Goal: Communication & Community: Answer question/provide support

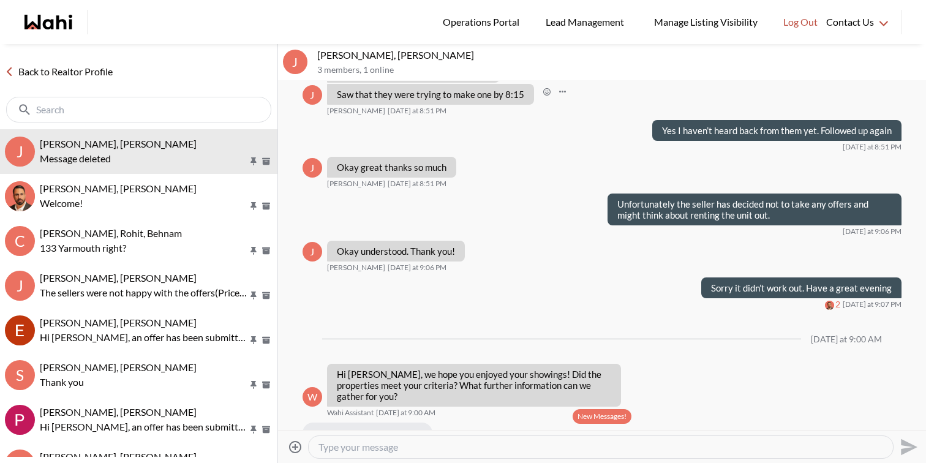
scroll to position [1461, 0]
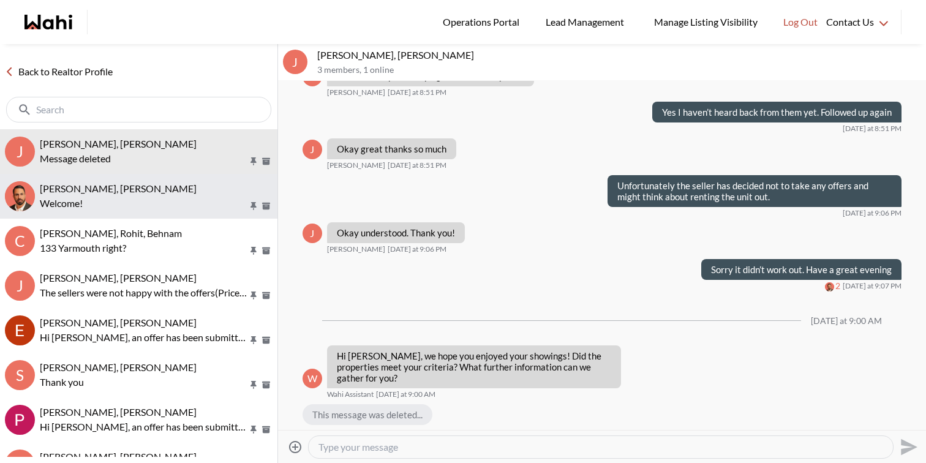
click at [168, 196] on p "Welcome!" at bounding box center [144, 203] width 208 height 15
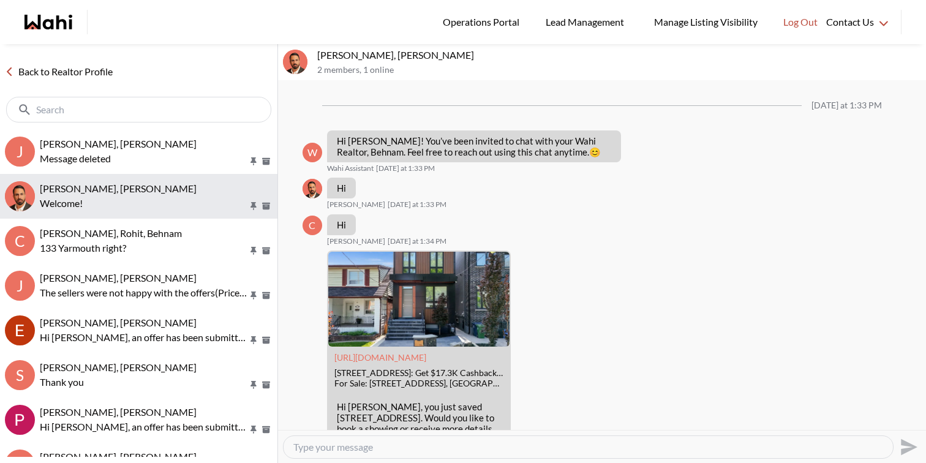
scroll to position [1066, 0]
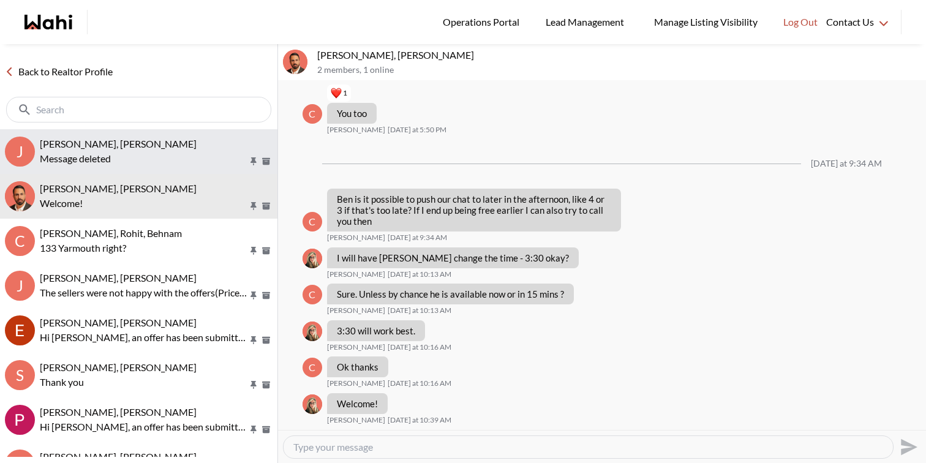
click at [143, 148] on span "[PERSON_NAME], [PERSON_NAME]" at bounding box center [118, 144] width 157 height 12
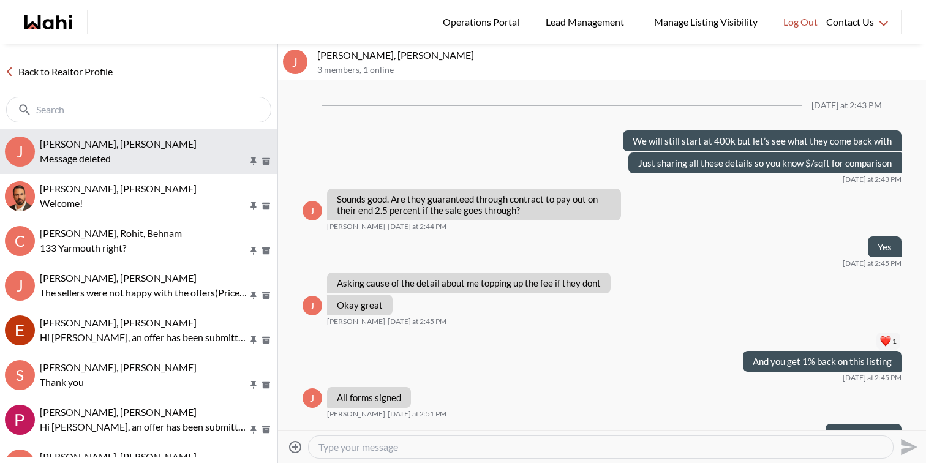
scroll to position [1411, 0]
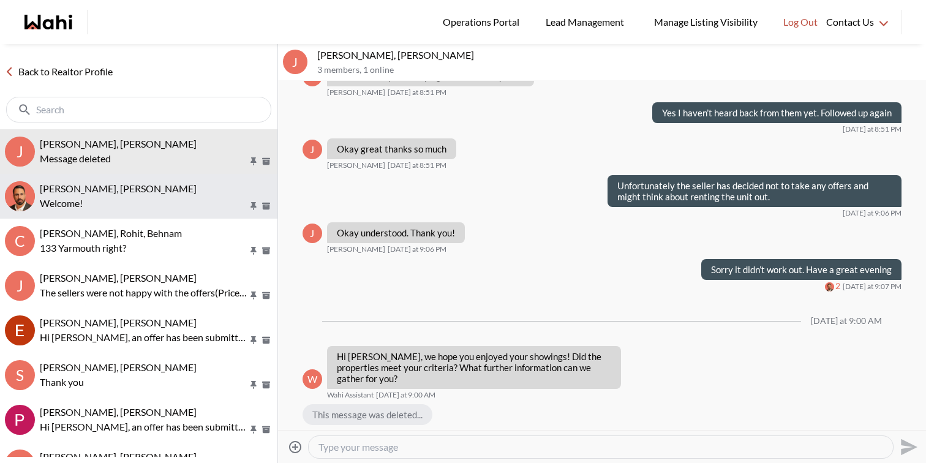
click at [146, 190] on span "Caroline Rouben, Behnam" at bounding box center [118, 189] width 157 height 12
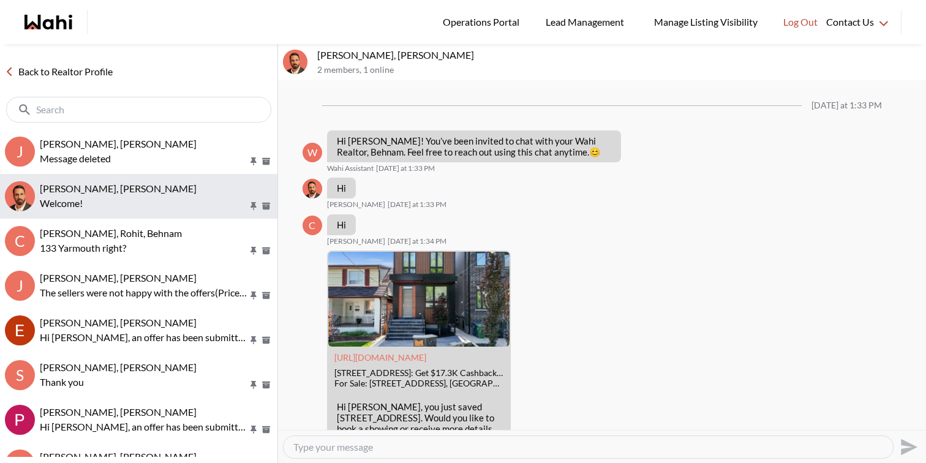
scroll to position [1066, 0]
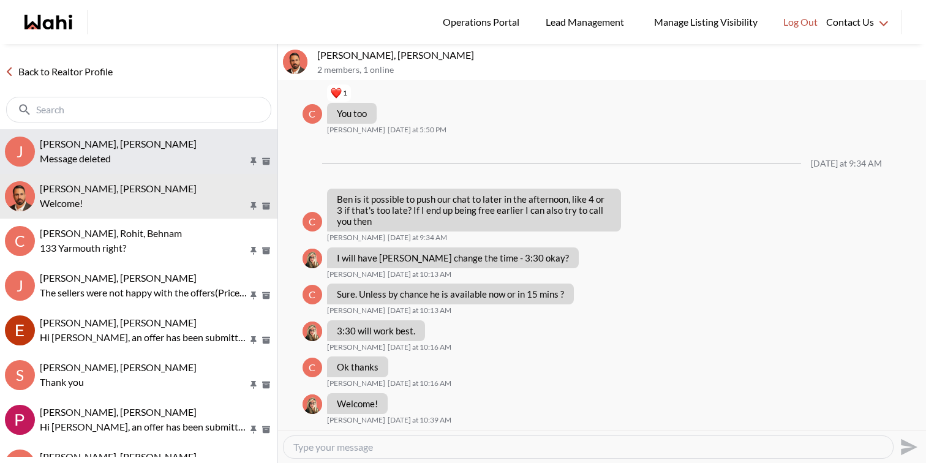
click at [149, 154] on div "Message deleted" at bounding box center [156, 158] width 233 height 15
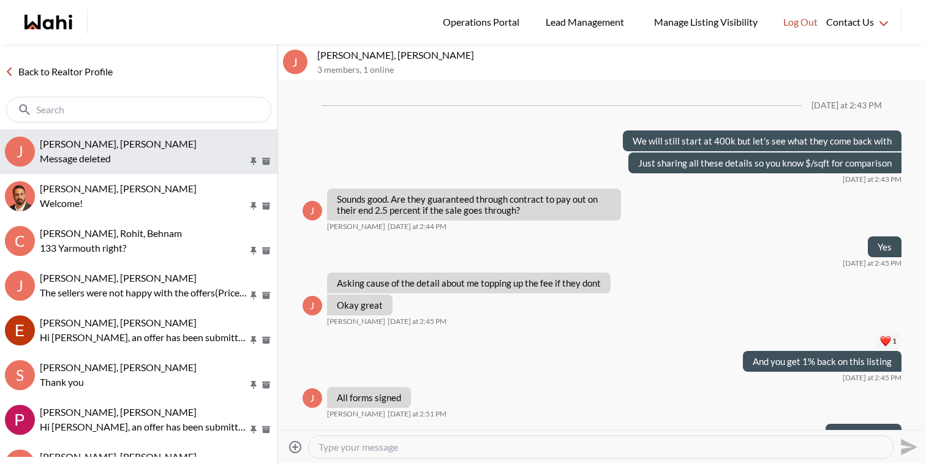
scroll to position [1411, 0]
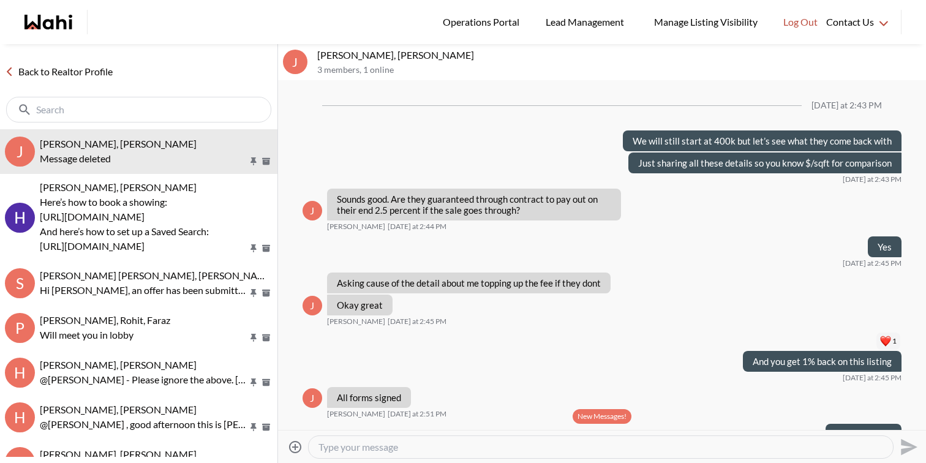
scroll to position [1337, 0]
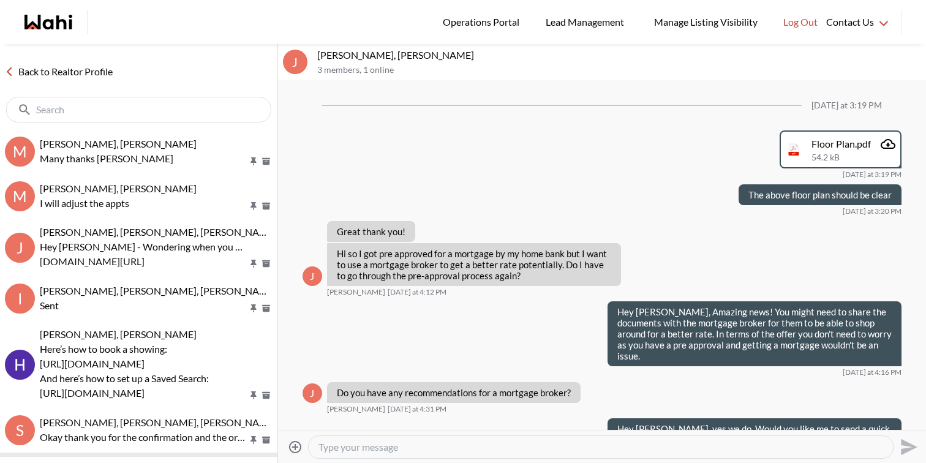
scroll to position [986, 0]
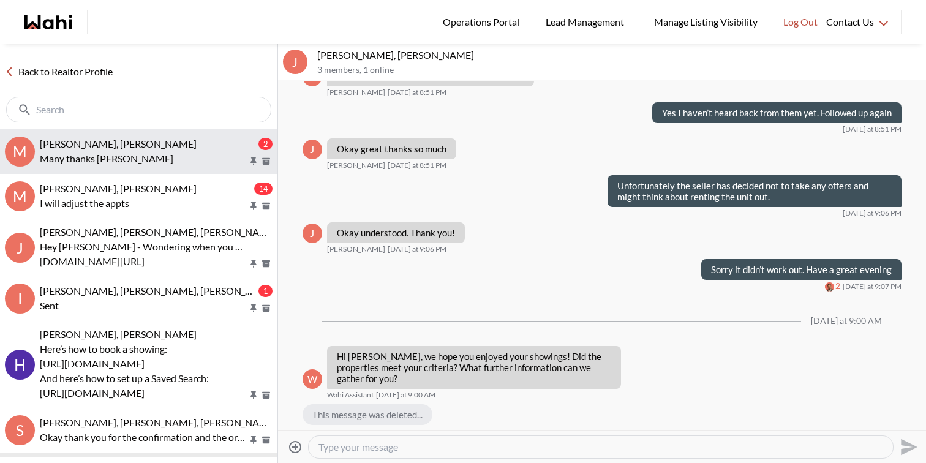
click at [168, 138] on div "[PERSON_NAME], [PERSON_NAME]" at bounding box center [148, 144] width 216 height 12
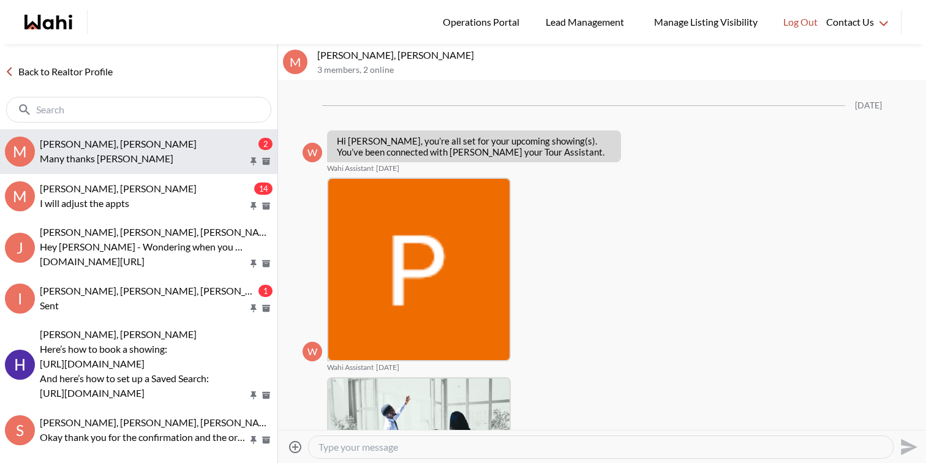
scroll to position [1189, 0]
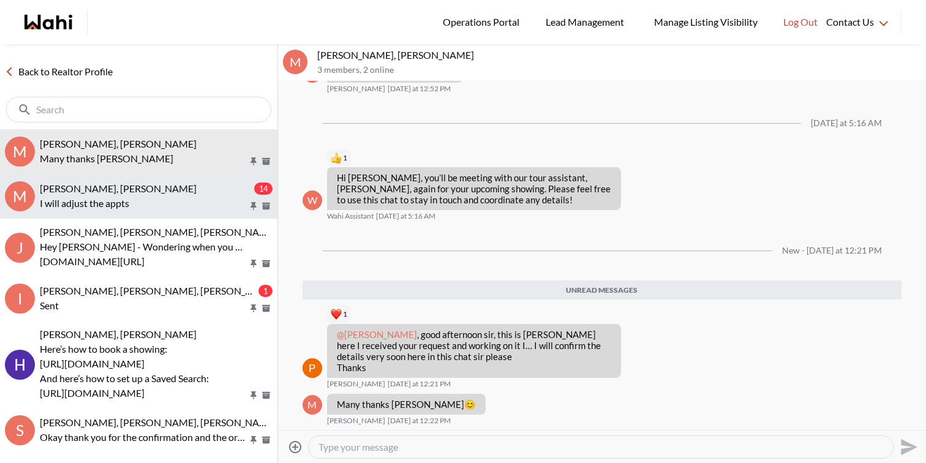
click at [180, 191] on div "Mahad Ahmed, Faraz" at bounding box center [146, 189] width 212 height 12
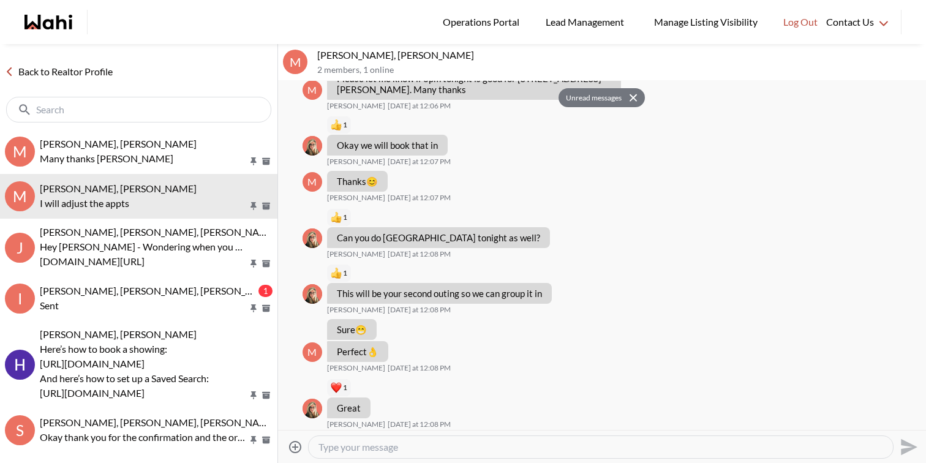
scroll to position [975, 0]
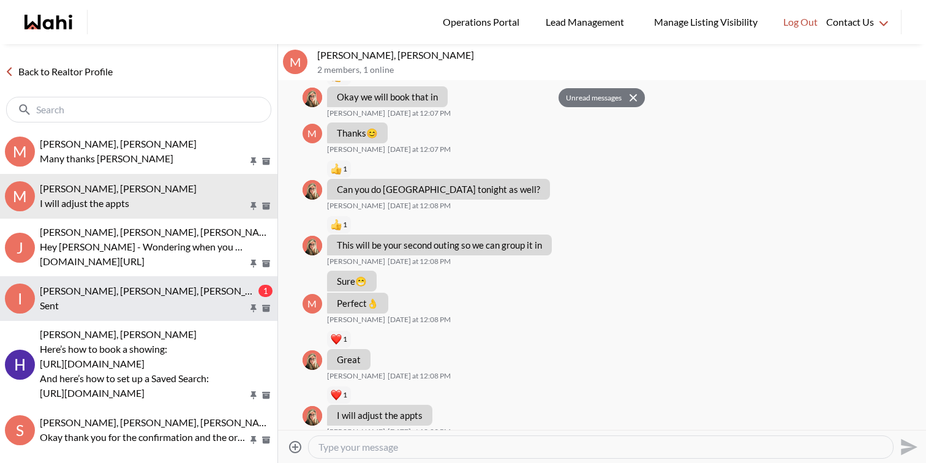
click at [181, 293] on span "[PERSON_NAME], [PERSON_NAME], [PERSON_NAME], [PERSON_NAME]" at bounding box center [198, 291] width 317 height 12
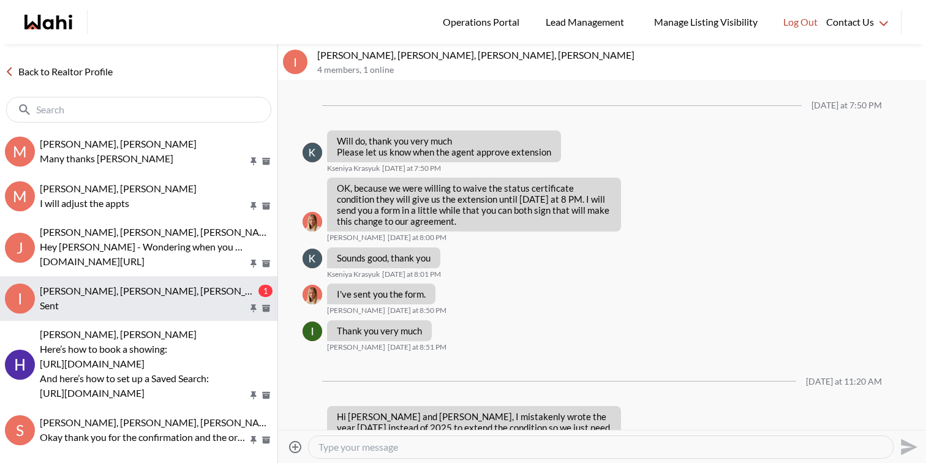
scroll to position [998, 0]
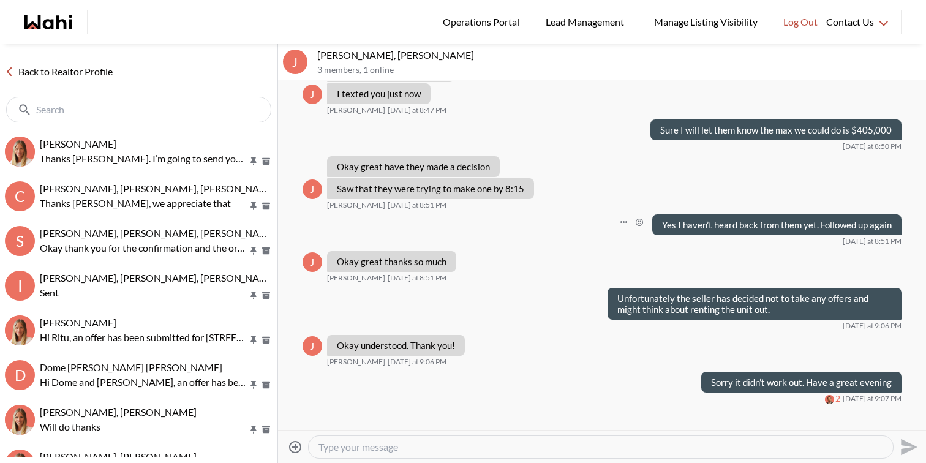
scroll to position [1461, 0]
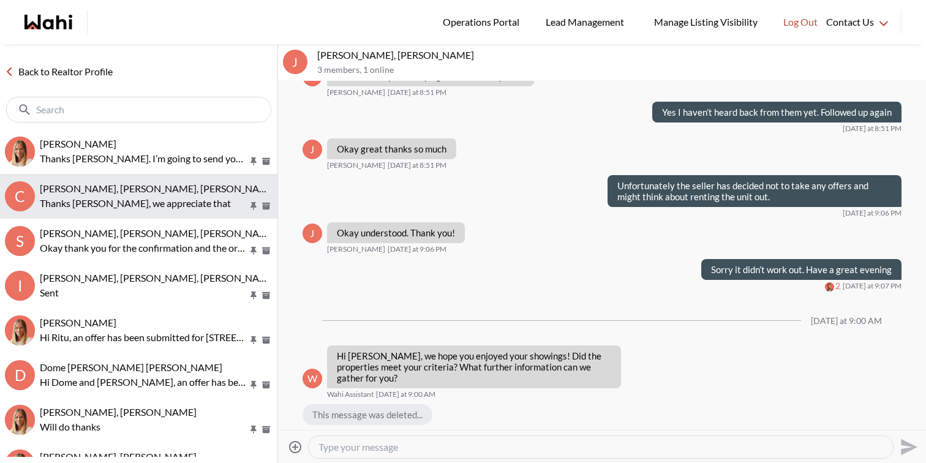
click at [187, 191] on span "Cheryl Zanetti, Michelle, Paul, Alicia" at bounding box center [198, 189] width 317 height 12
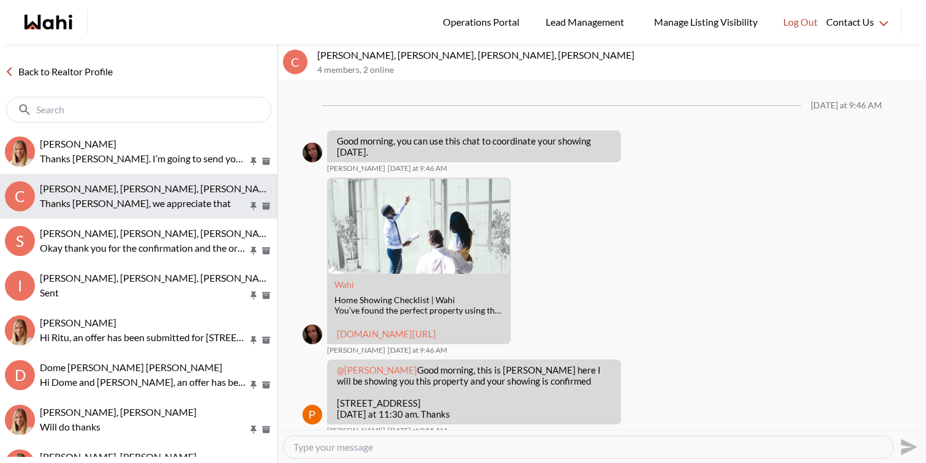
scroll to position [691, 0]
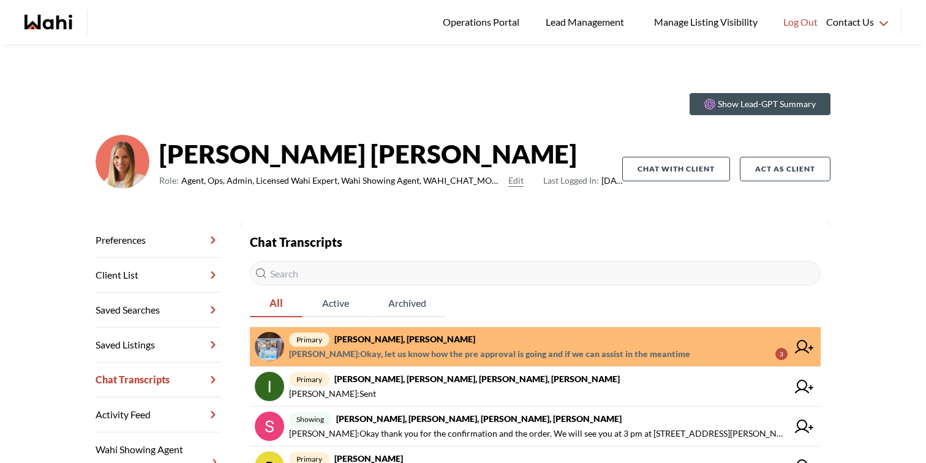
click at [533, 344] on span "primary Efrem Abraham, Michelle" at bounding box center [538, 339] width 499 height 15
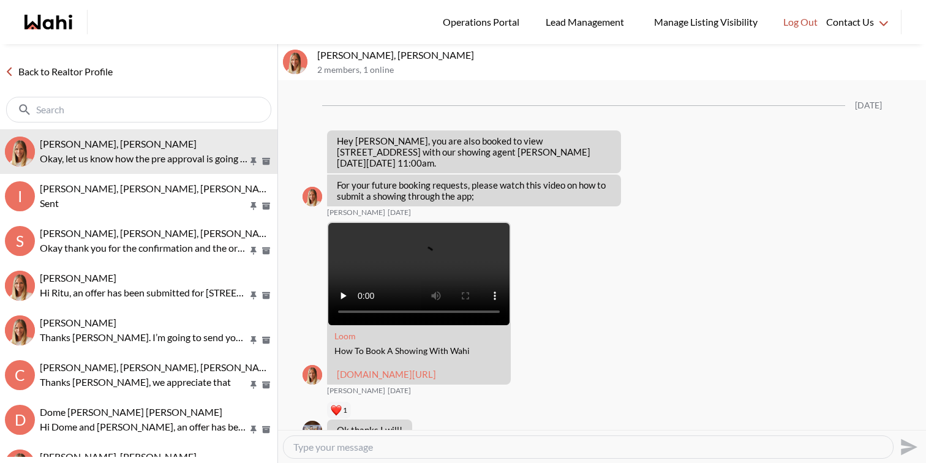
scroll to position [2479, 0]
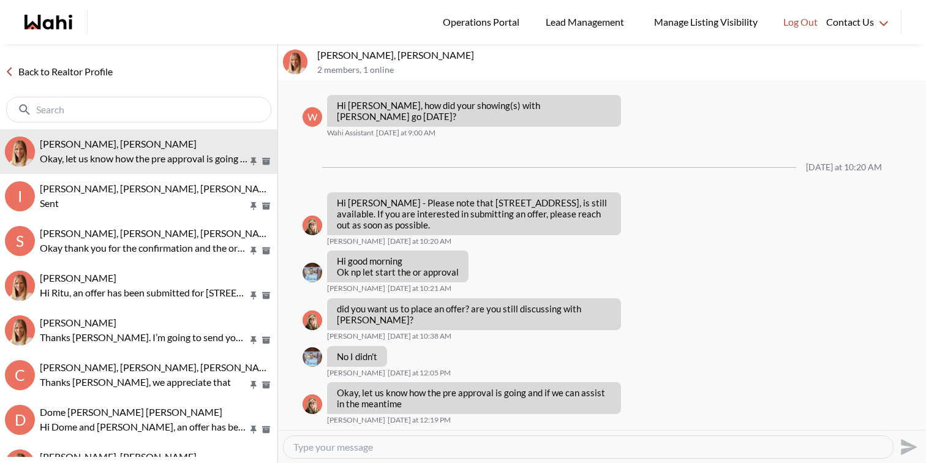
click at [84, 73] on link "Back to Realtor Profile" at bounding box center [59, 72] width 118 height 16
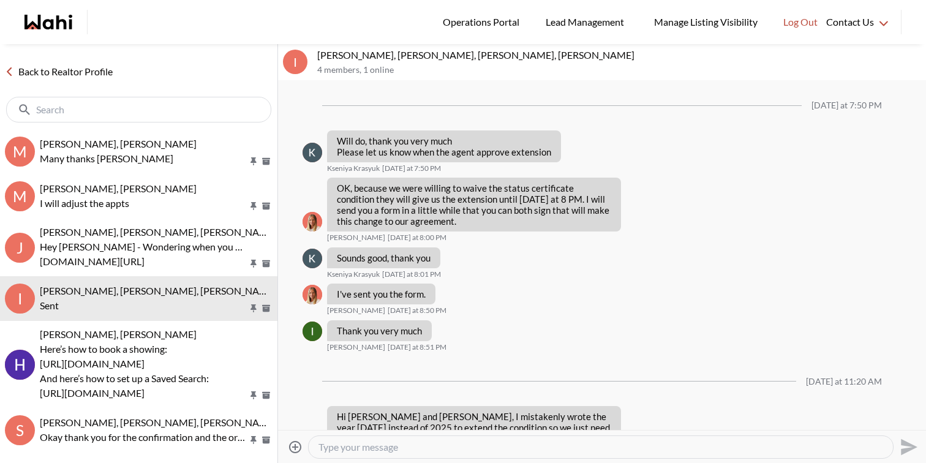
scroll to position [920, 0]
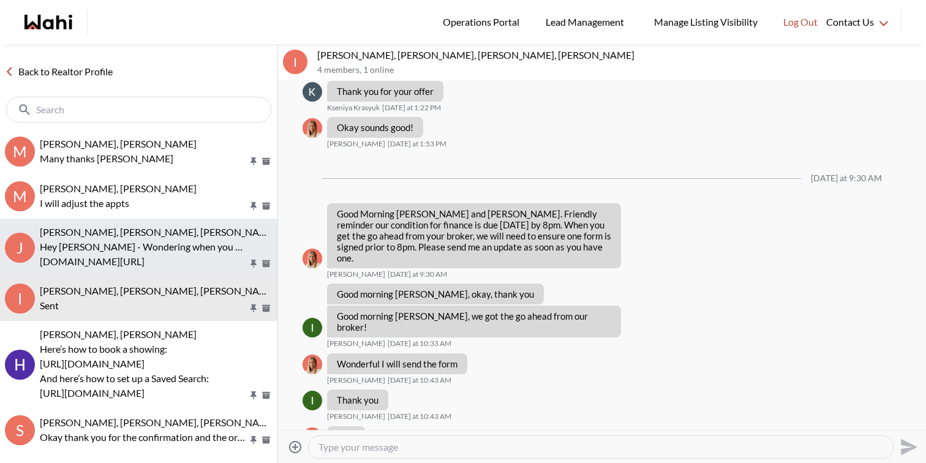
click at [142, 232] on span "[PERSON_NAME], [PERSON_NAME], [PERSON_NAME]" at bounding box center [158, 232] width 237 height 12
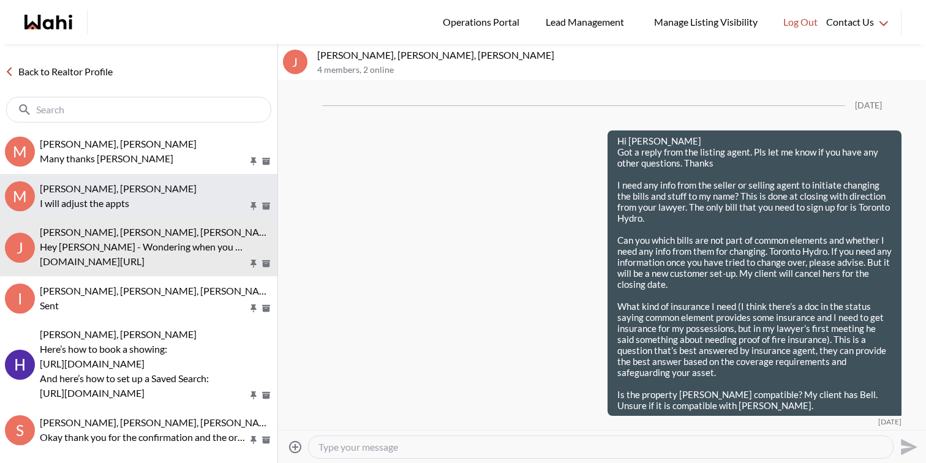
scroll to position [2553, 0]
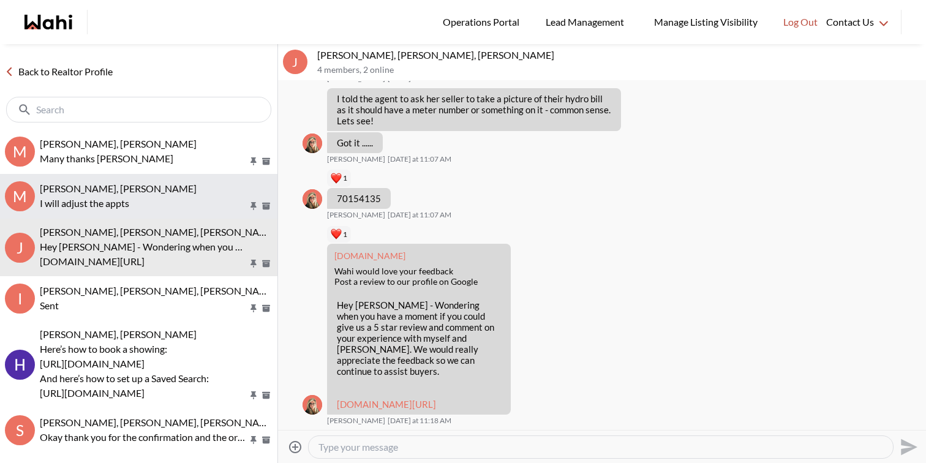
click at [141, 202] on p "I will adjust the appts" at bounding box center [144, 203] width 208 height 15
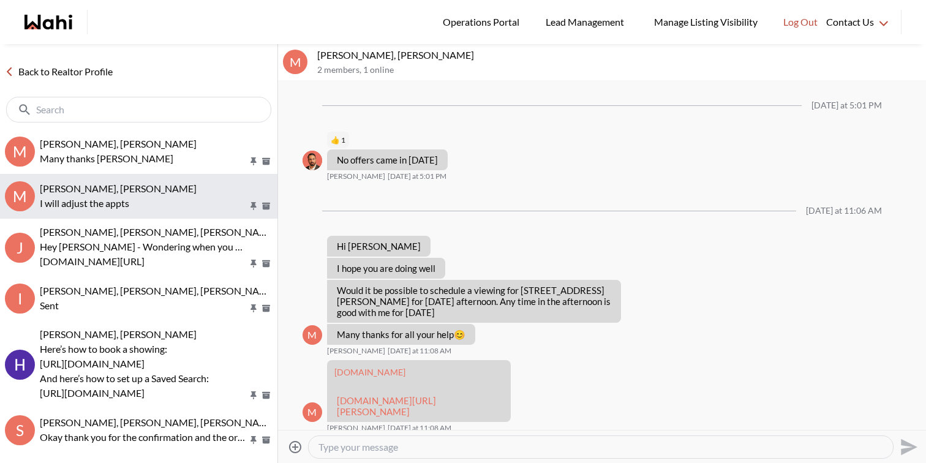
scroll to position [897, 0]
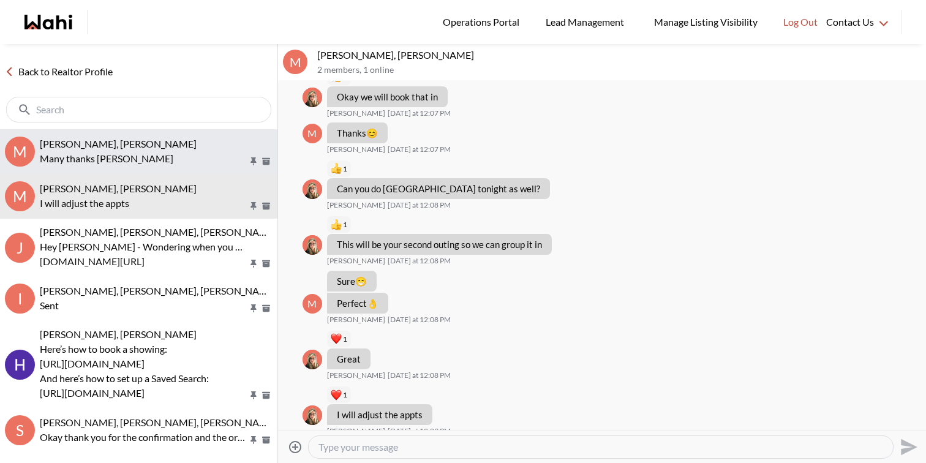
click at [140, 167] on button "M Mahad Ahmed, Paul, Faraz Many thanks Paul 😊" at bounding box center [138, 151] width 277 height 45
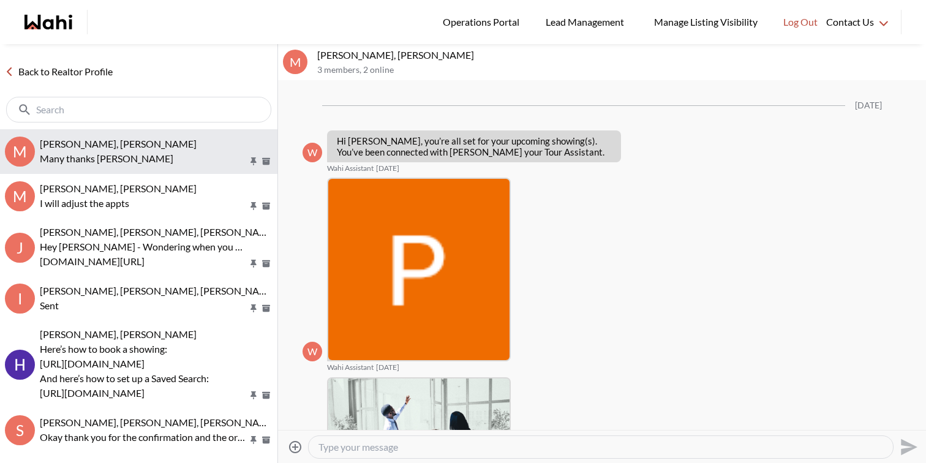
scroll to position [1161, 0]
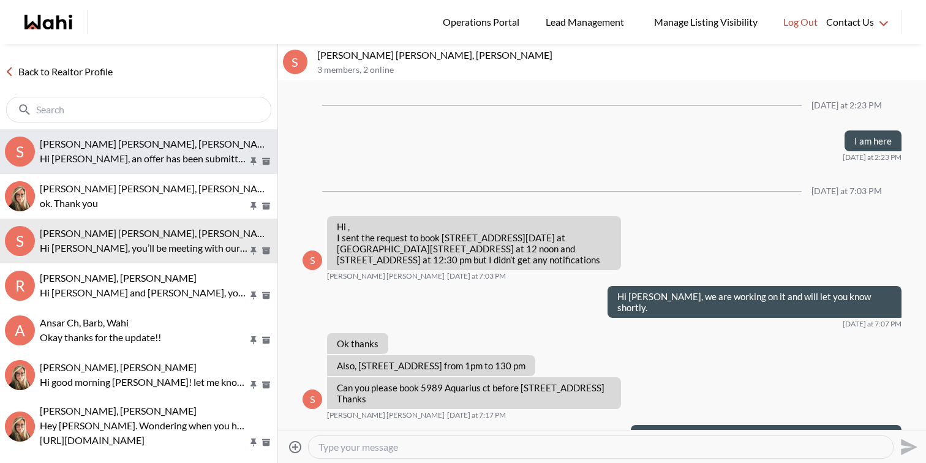
scroll to position [869, 0]
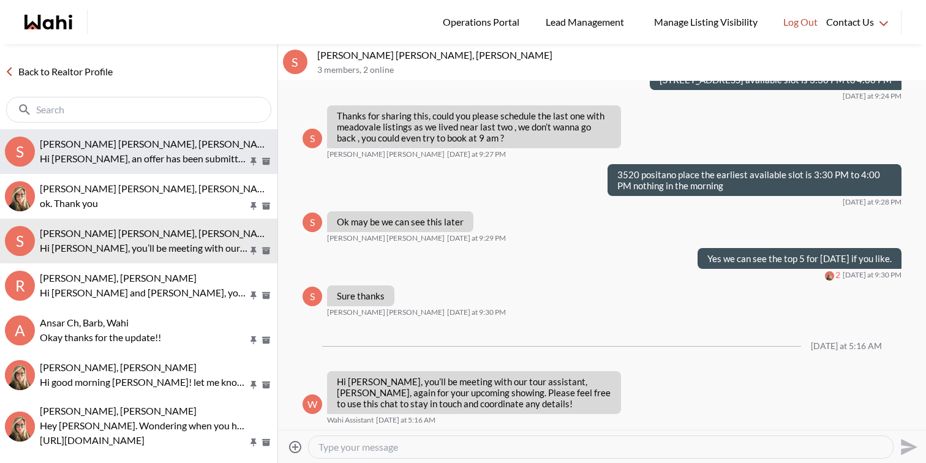
click at [187, 143] on div "[PERSON_NAME] [PERSON_NAME], [PERSON_NAME]" at bounding box center [156, 144] width 233 height 12
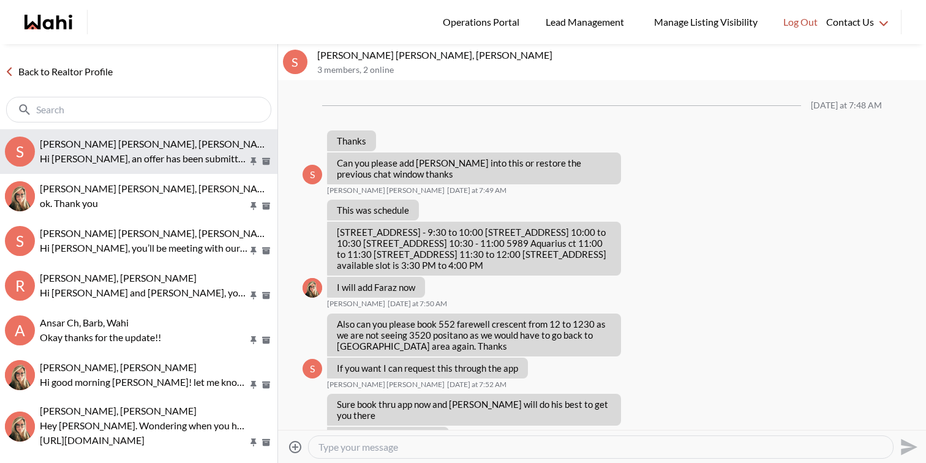
scroll to position [820, 0]
